Goal: Information Seeking & Learning: Learn about a topic

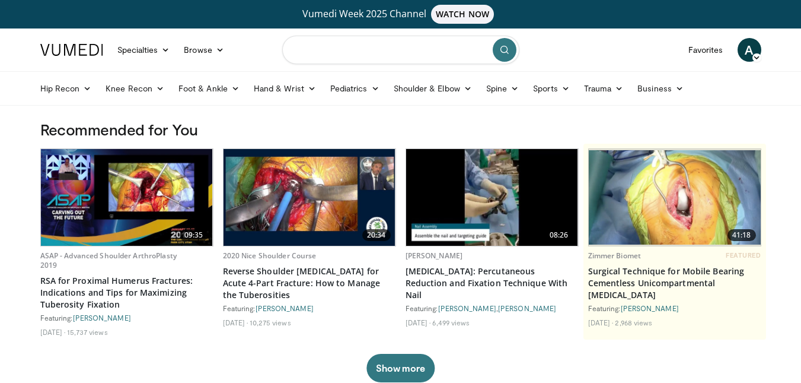
click at [351, 56] on input "Search topics, interventions" at bounding box center [400, 50] width 237 height 28
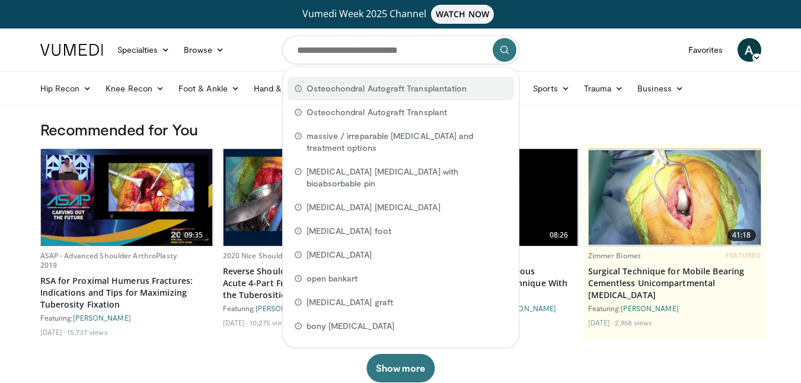
click at [439, 93] on span "Osteochondral Autograft Transplantation" at bounding box center [387, 88] width 161 height 12
type input "**********"
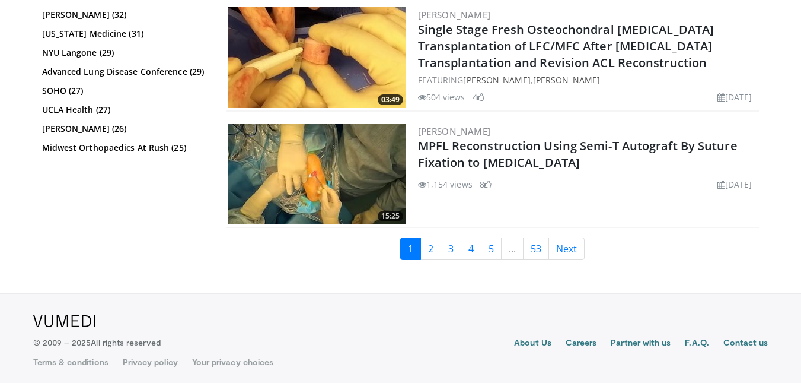
scroll to position [3066, 0]
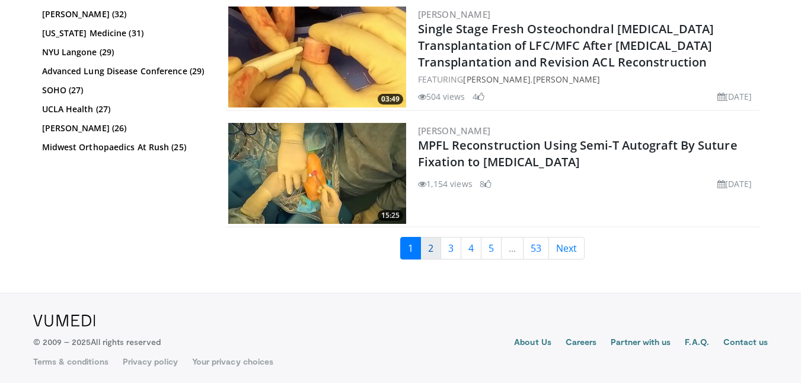
click at [435, 243] on link "2" at bounding box center [431, 248] width 21 height 23
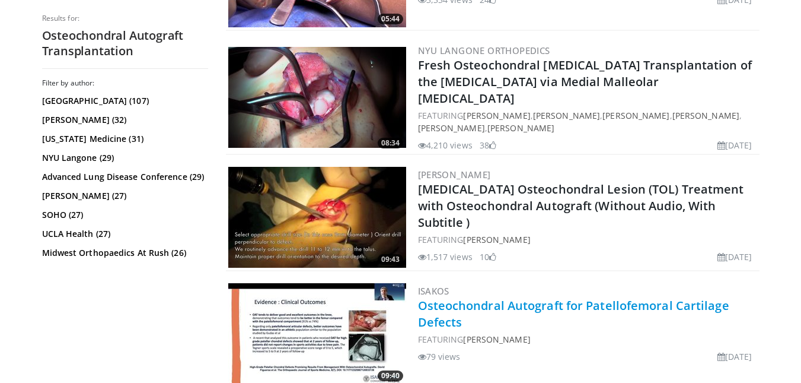
scroll to position [1186, 0]
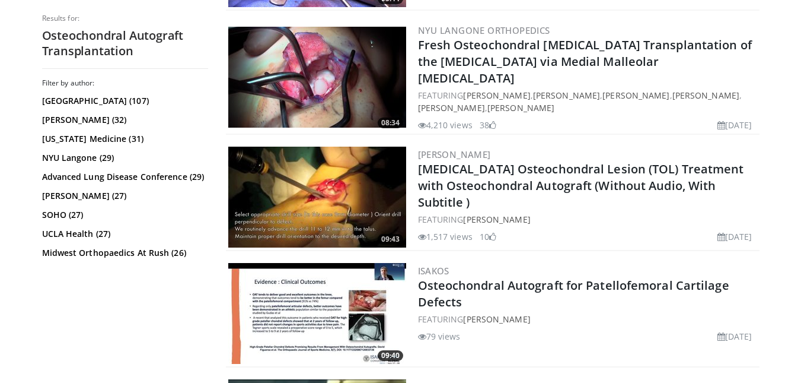
click at [350, 202] on img at bounding box center [317, 197] width 178 height 101
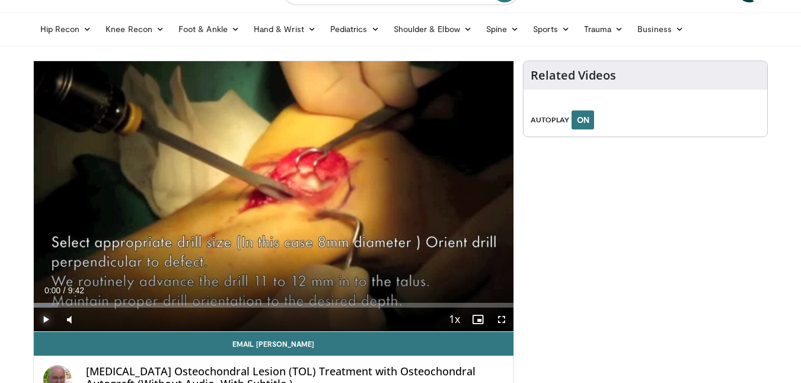
click at [47, 315] on span "Video Player" at bounding box center [46, 319] width 24 height 24
click at [43, 317] on span "Video Player" at bounding box center [46, 319] width 24 height 24
click at [41, 324] on span "Video Player" at bounding box center [46, 319] width 24 height 24
click at [44, 314] on span "Video Player" at bounding box center [46, 319] width 24 height 24
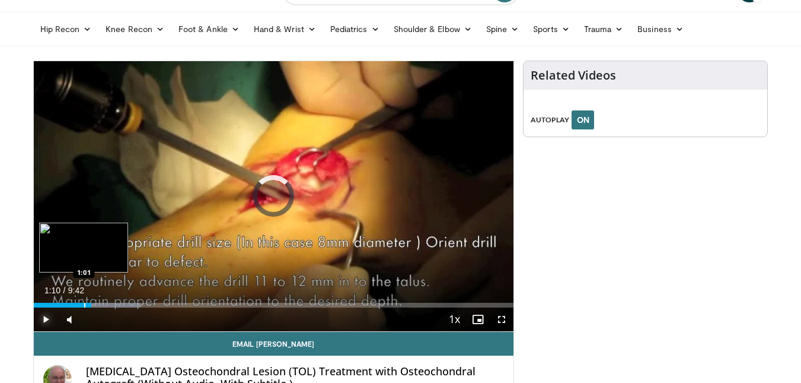
click at [84, 301] on div "Loaded : 22.35% 1:10 1:01" at bounding box center [274, 301] width 481 height 11
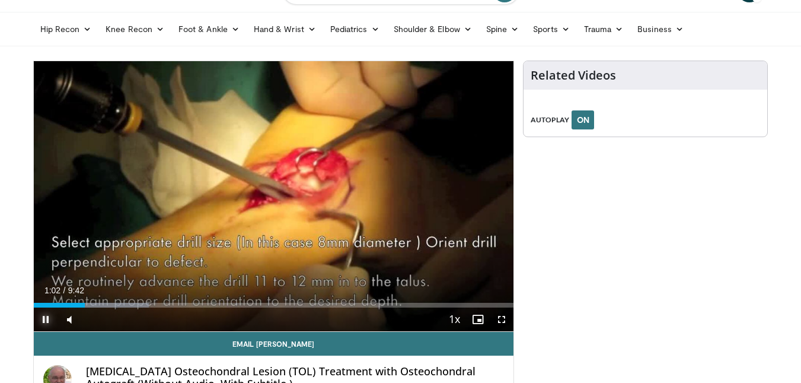
click at [45, 313] on span "Video Player" at bounding box center [46, 319] width 24 height 24
click at [44, 319] on span "Video Player" at bounding box center [46, 319] width 24 height 24
click at [47, 326] on span "Video Player" at bounding box center [46, 319] width 24 height 24
click at [46, 317] on span "Video Player" at bounding box center [46, 319] width 24 height 24
click at [48, 316] on span "Video Player" at bounding box center [46, 319] width 24 height 24
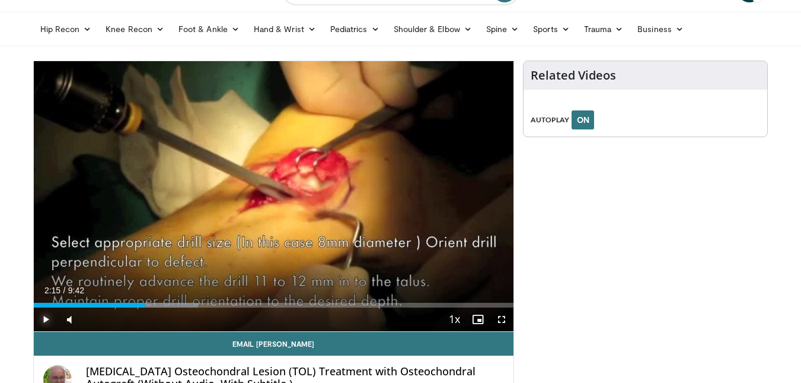
click at [37, 318] on span "Video Player" at bounding box center [46, 319] width 24 height 24
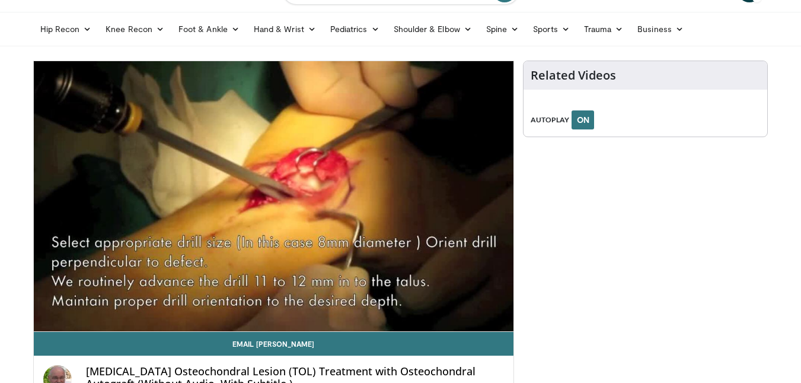
click at [44, 318] on div "10 seconds Tap to unmute" at bounding box center [274, 196] width 481 height 270
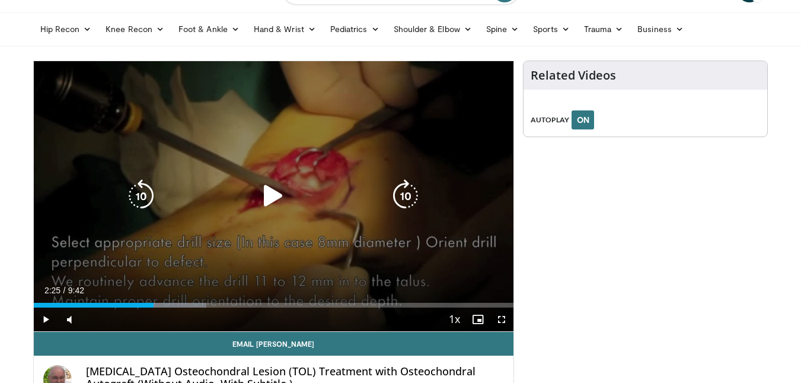
click at [272, 197] on icon "Video Player" at bounding box center [273, 195] width 33 height 33
click at [272, 194] on icon "Video Player" at bounding box center [273, 195] width 33 height 33
click at [271, 202] on icon "Video Player" at bounding box center [273, 195] width 33 height 33
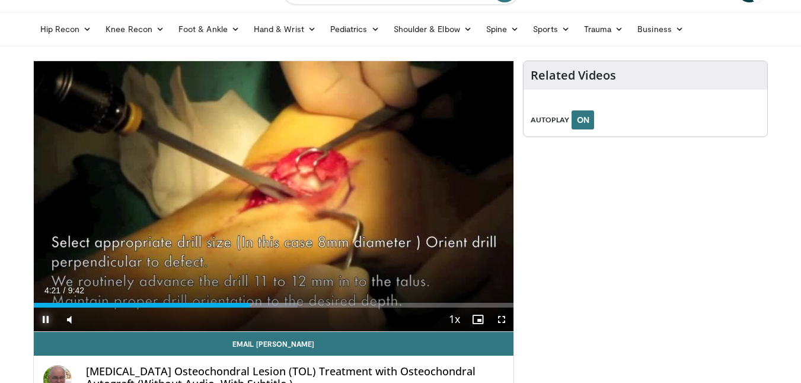
click at [44, 317] on span "Video Player" at bounding box center [46, 319] width 24 height 24
click at [47, 320] on span "Video Player" at bounding box center [46, 319] width 24 height 24
click at [47, 317] on span "Video Player" at bounding box center [46, 319] width 24 height 24
